Goal: Information Seeking & Learning: Learn about a topic

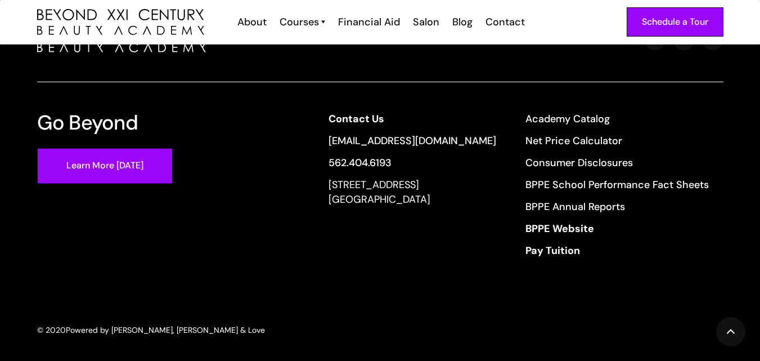
scroll to position [4160, 0]
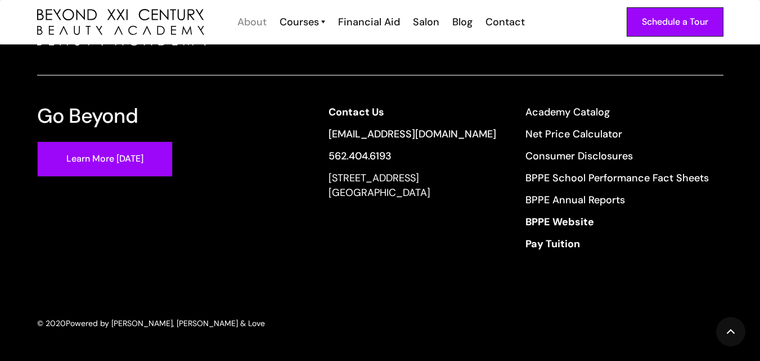
click at [254, 25] on div "About" at bounding box center [251, 22] width 29 height 15
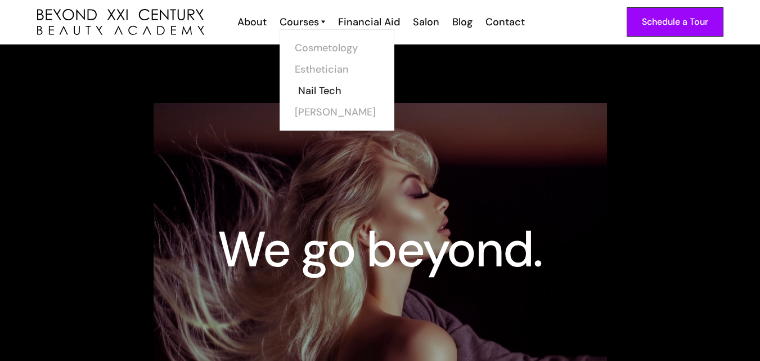
click at [337, 89] on link "Nail Tech" at bounding box center [340, 90] width 84 height 21
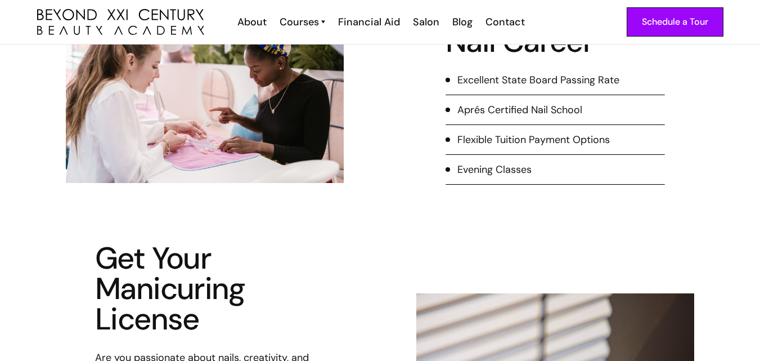
scroll to position [225, 0]
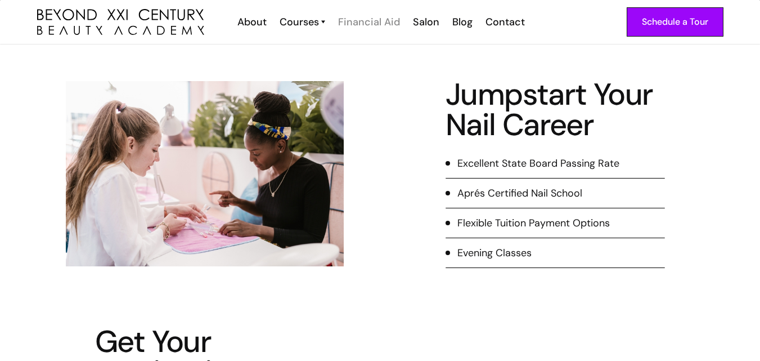
click at [367, 25] on div "Financial Aid" at bounding box center [369, 22] width 62 height 15
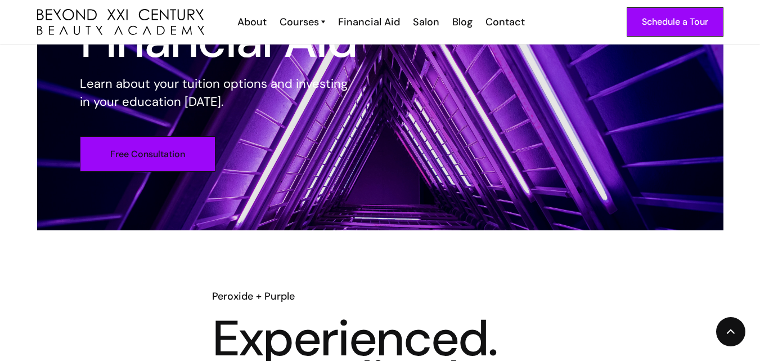
click at [182, 163] on link "Free Consultation" at bounding box center [148, 153] width 136 height 35
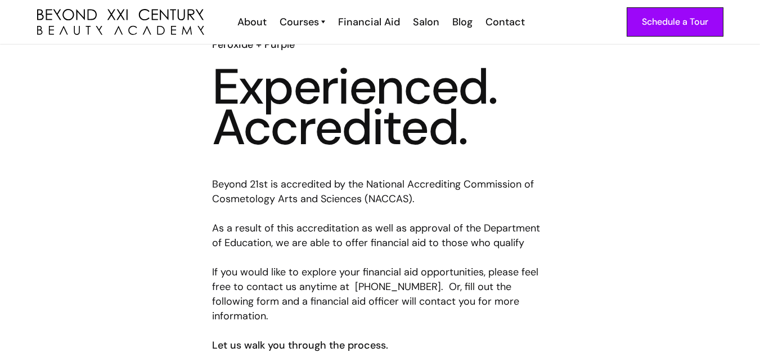
scroll to position [343, 0]
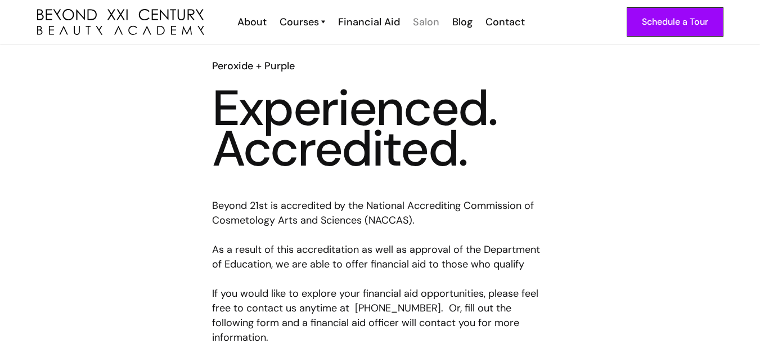
click at [417, 20] on div "Salon" at bounding box center [426, 22] width 26 height 15
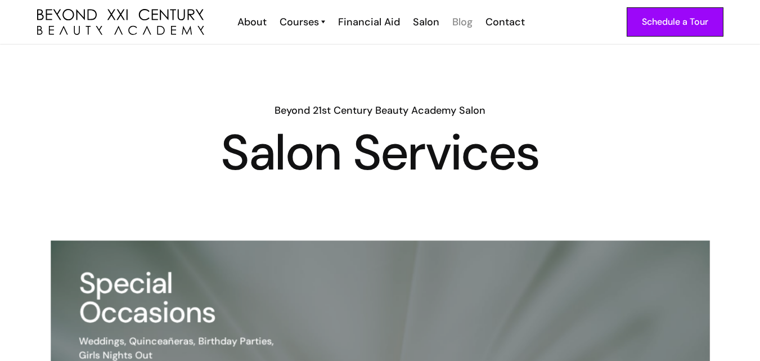
click at [465, 22] on div "Blog" at bounding box center [462, 22] width 20 height 15
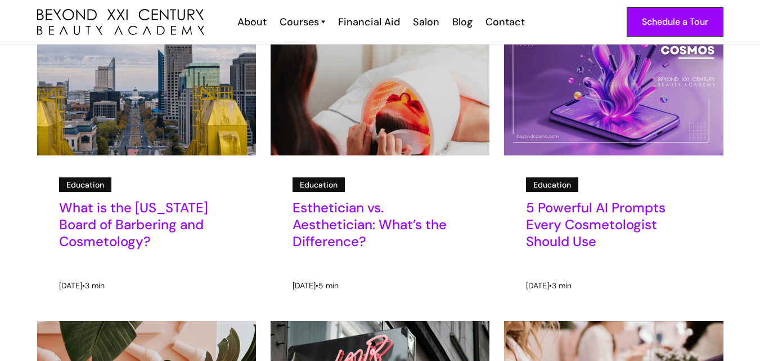
scroll to position [225, 0]
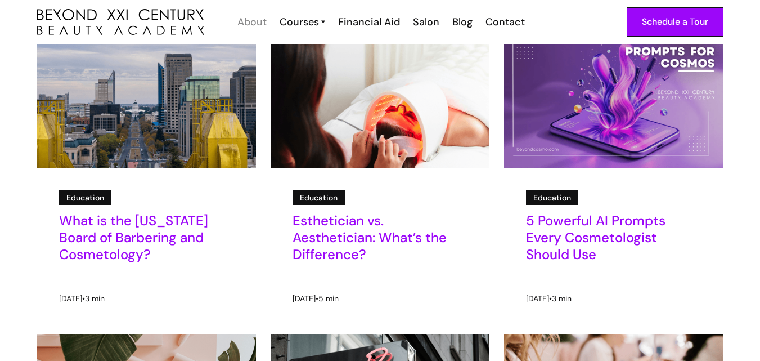
click at [267, 21] on div "About" at bounding box center [251, 22] width 29 height 15
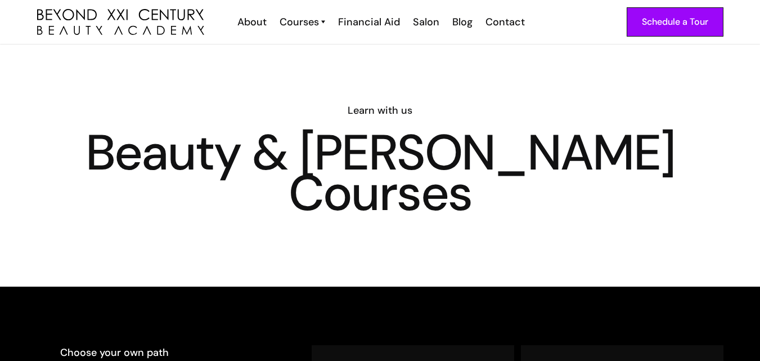
click at [316, 22] on div "Courses" at bounding box center [299, 22] width 39 height 15
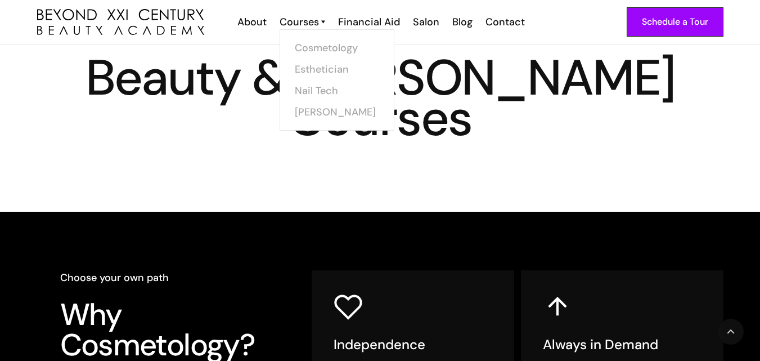
scroll to position [202, 0]
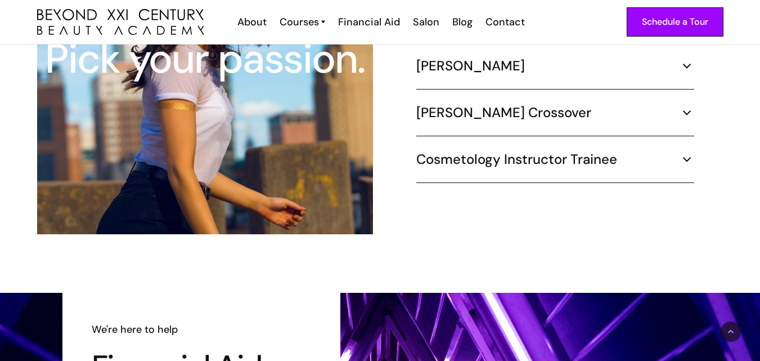
scroll to position [1126, 0]
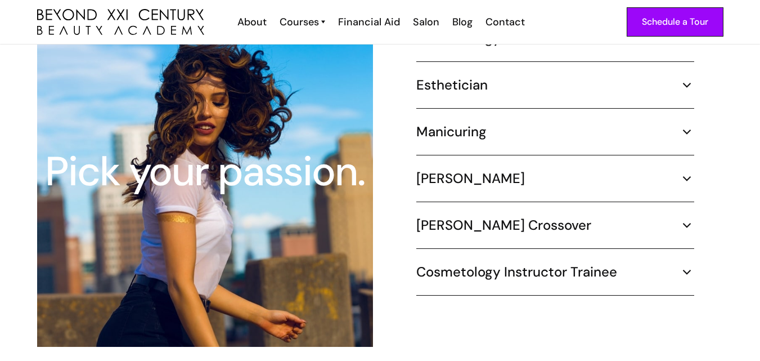
click at [691, 124] on img at bounding box center [687, 131] width 15 height 15
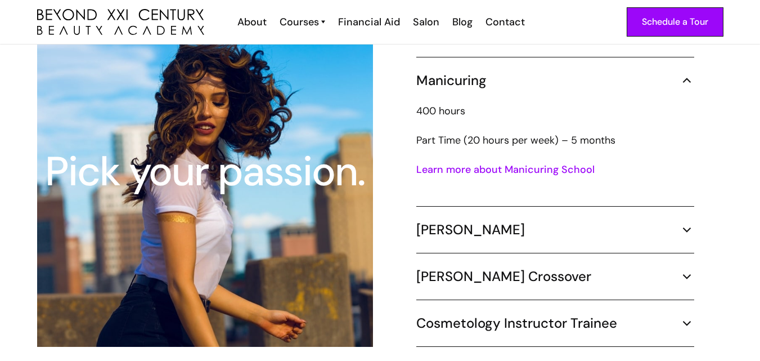
click at [581, 163] on link "Learn more about Manicuring School" at bounding box center [505, 170] width 178 height 14
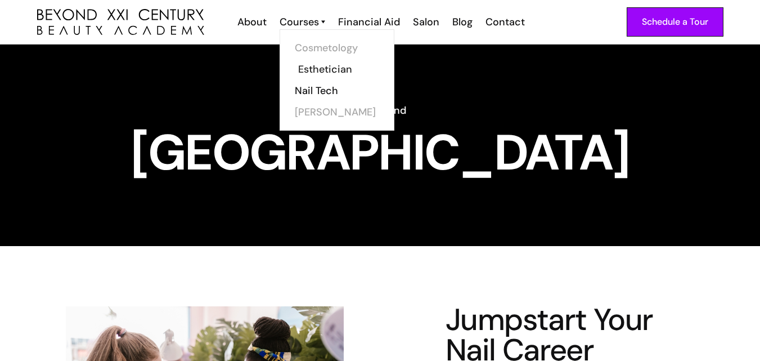
click at [308, 66] on link "Esthetician" at bounding box center [340, 69] width 84 height 21
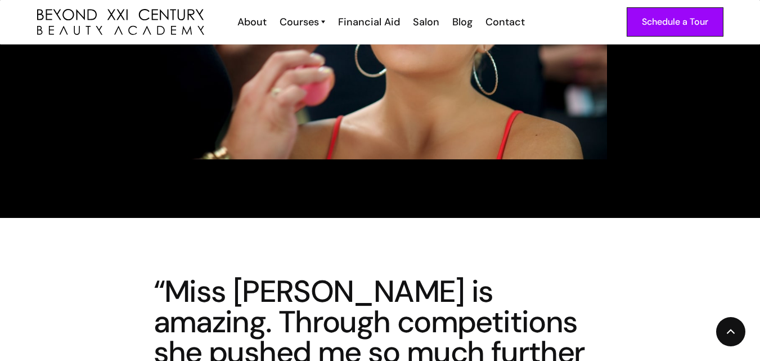
scroll to position [2814, 0]
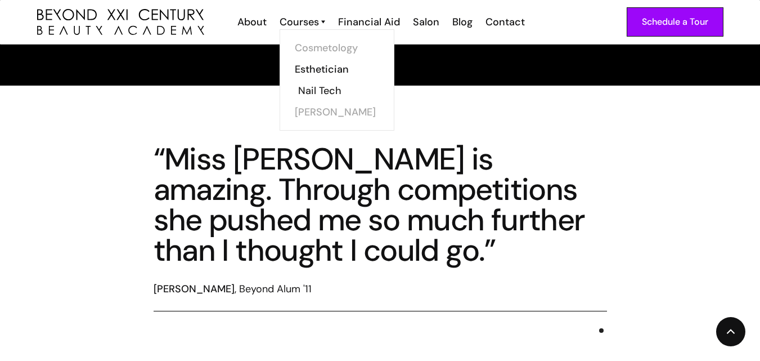
click at [322, 88] on link "Nail Tech" at bounding box center [340, 90] width 84 height 21
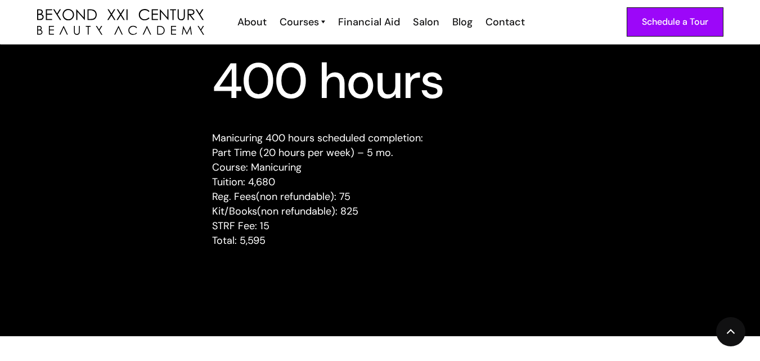
scroll to position [1126, 0]
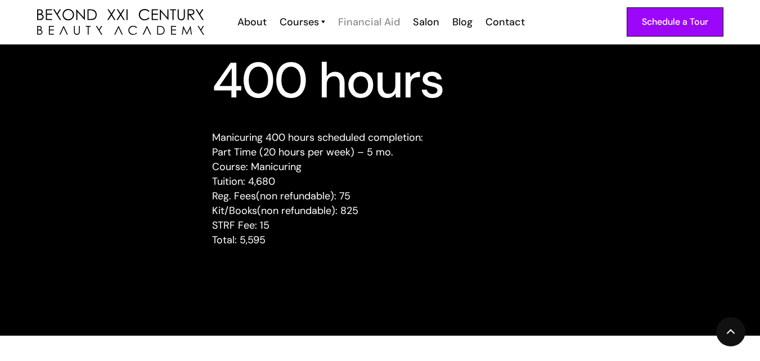
click at [373, 24] on div "Financial Aid" at bounding box center [369, 22] width 62 height 15
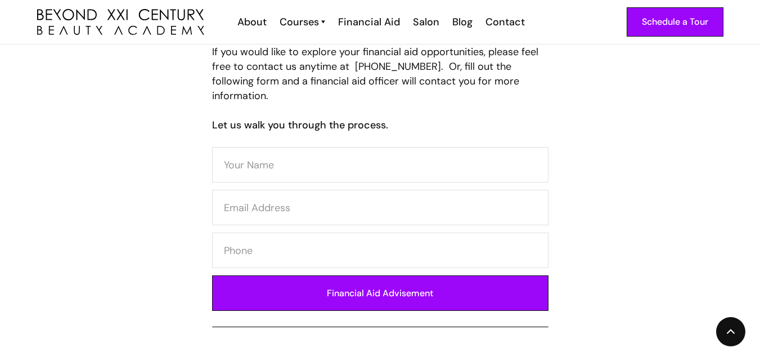
scroll to position [619, 0]
